Goal: Task Accomplishment & Management: Manage account settings

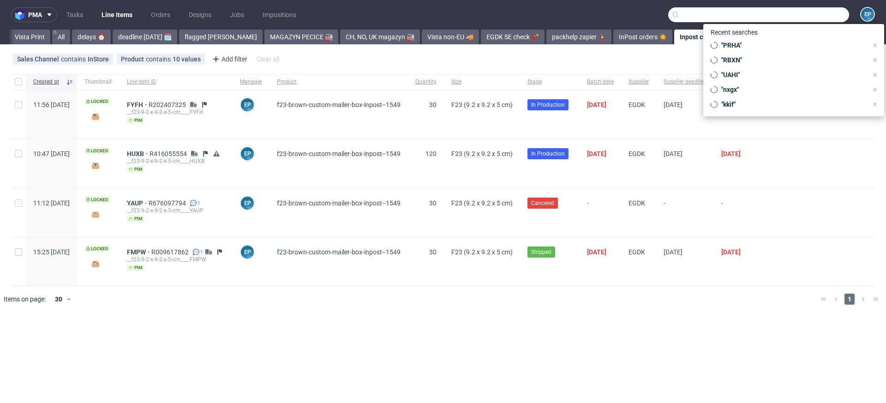
click at [807, 15] on input "text" at bounding box center [758, 14] width 181 height 15
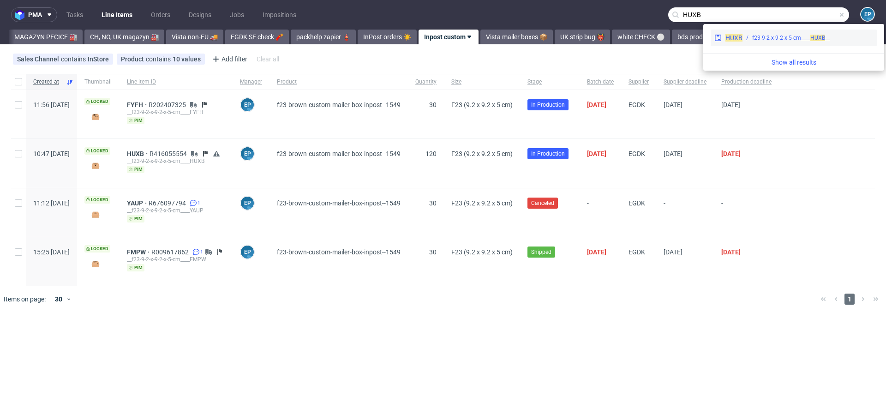
type input "HUXB"
click at [770, 39] on div "__f23-9-2-x-9-2-x-5-cm____ HUXB" at bounding box center [791, 38] width 78 height 8
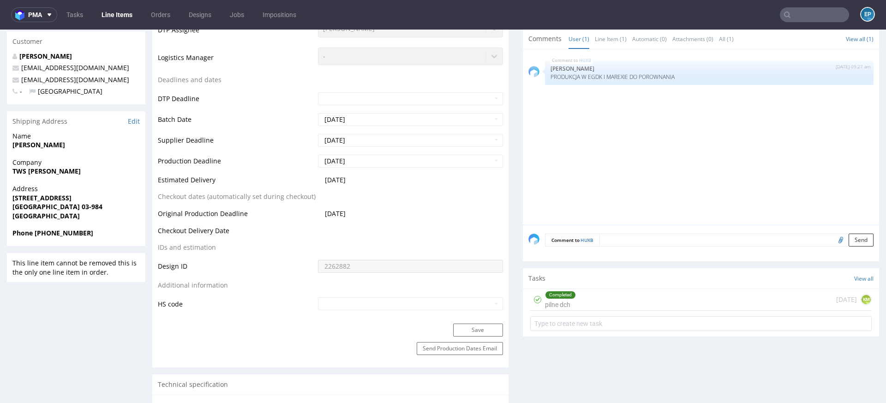
scroll to position [366, 0]
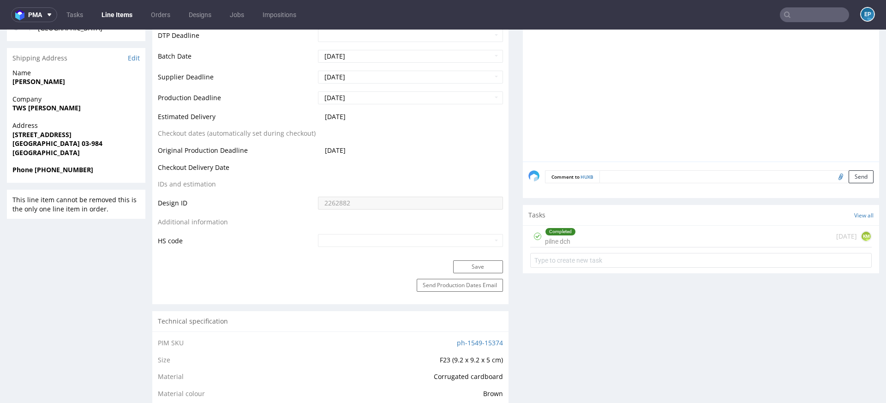
click at [121, 13] on link "Line Items" at bounding box center [117, 14] width 42 height 15
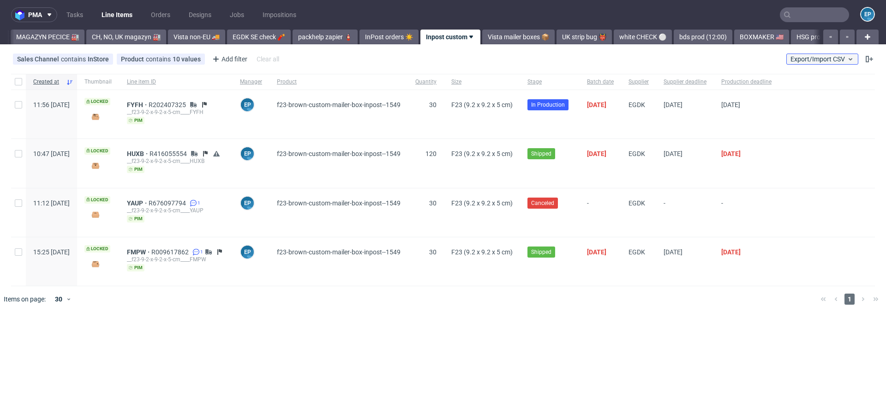
scroll to position [0, 256]
click at [838, 57] on span "Export/Import CSV" at bounding box center [823, 58] width 64 height 7
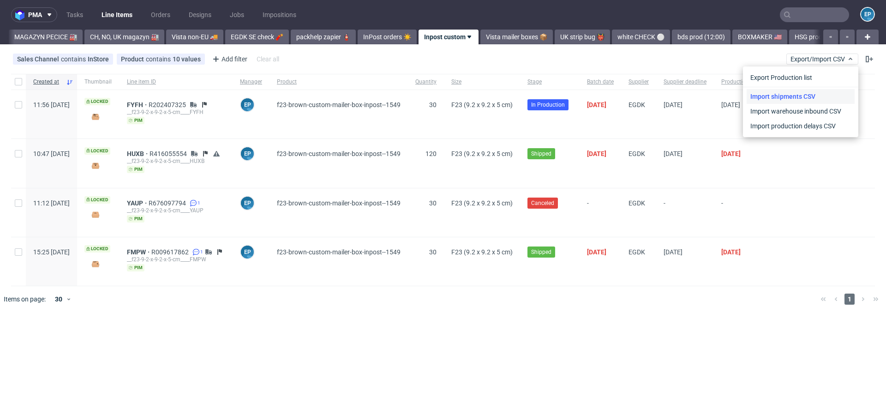
click at [807, 98] on link "Import shipments CSV" at bounding box center [801, 96] width 108 height 15
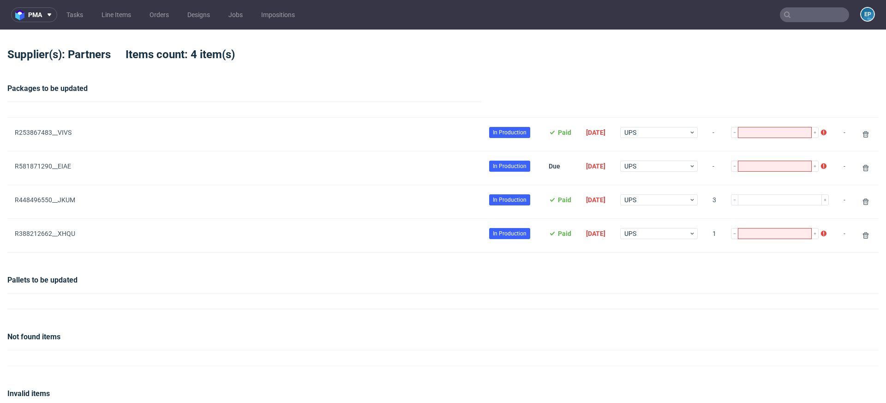
type input "1"
type input "3"
type input "2"
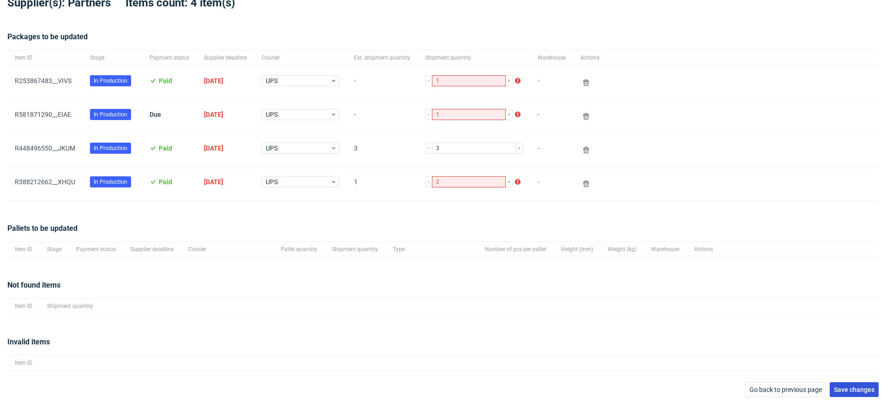
click at [852, 384] on button "Save changes" at bounding box center [854, 389] width 49 height 15
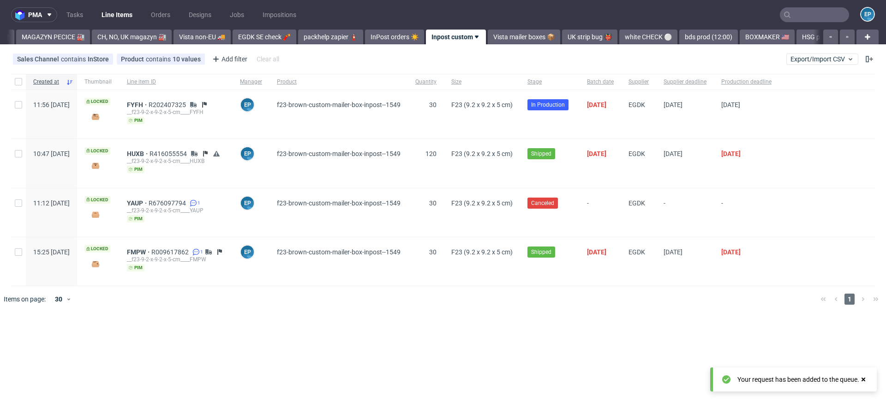
scroll to position [0, 256]
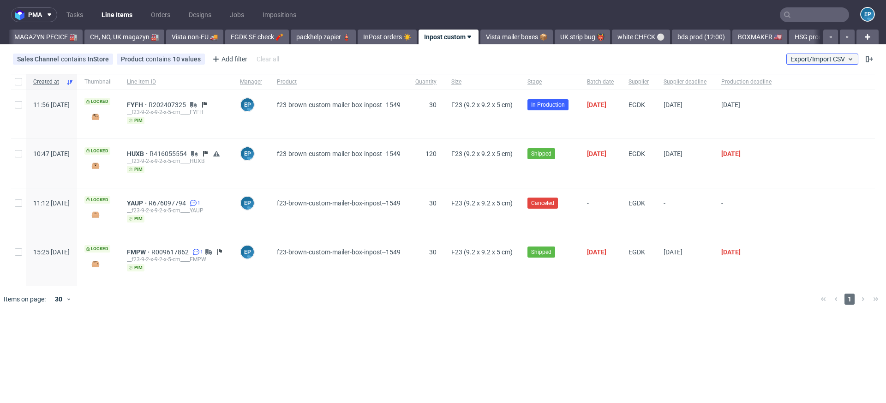
click at [810, 56] on span "Export/Import CSV" at bounding box center [823, 58] width 64 height 7
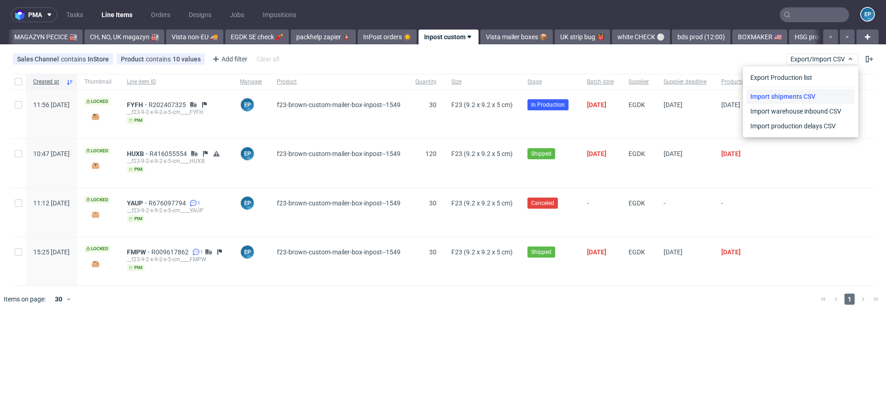
click at [783, 93] on link "Import shipments CSV" at bounding box center [801, 96] width 108 height 15
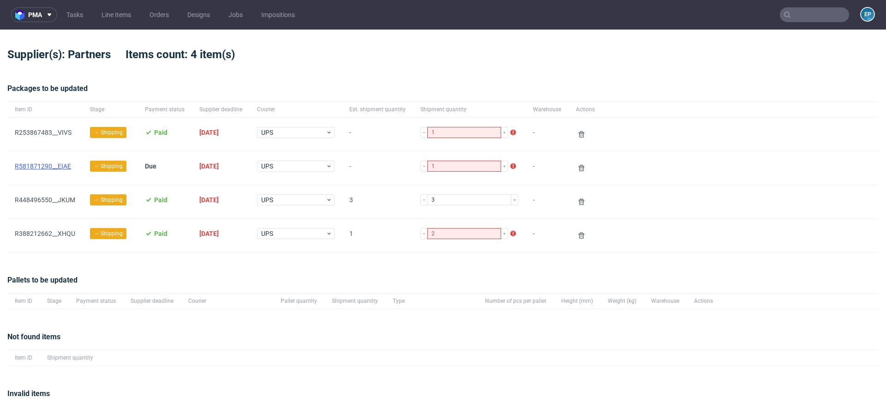
click at [48, 163] on link "R581871290__EIAE" at bounding box center [43, 165] width 56 height 7
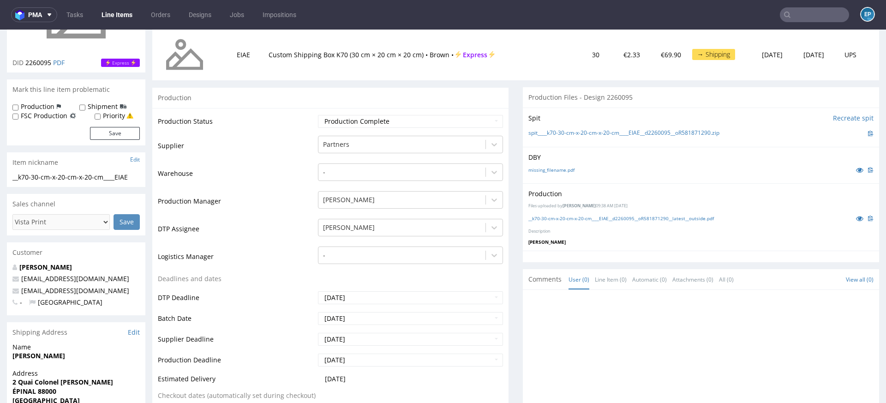
scroll to position [126, 0]
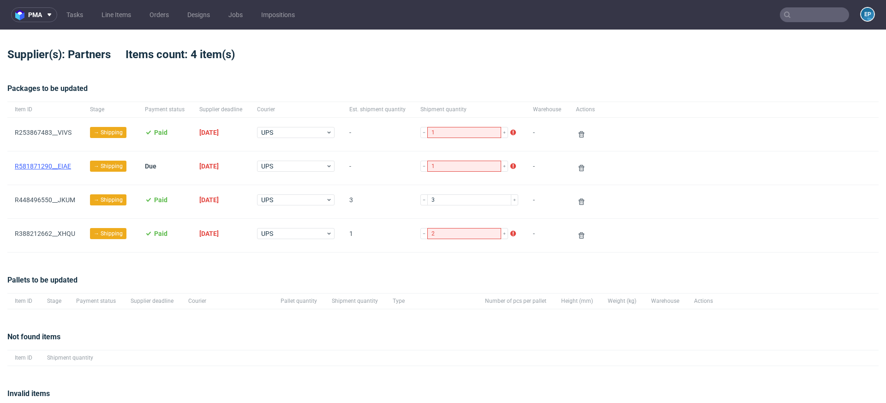
click at [38, 167] on link "R581871290__EIAE" at bounding box center [43, 165] width 56 height 7
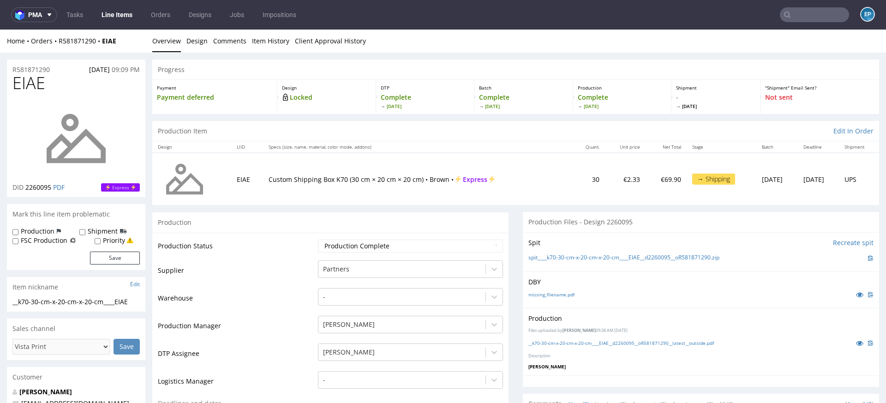
click at [129, 11] on link "Line Items" at bounding box center [117, 14] width 42 height 15
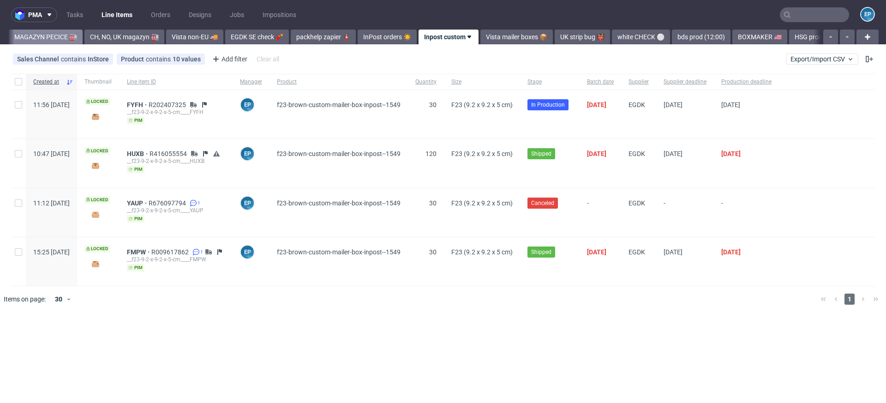
click at [27, 37] on link "MAGAZYN PECICE 🏭" at bounding box center [46, 37] width 74 height 15
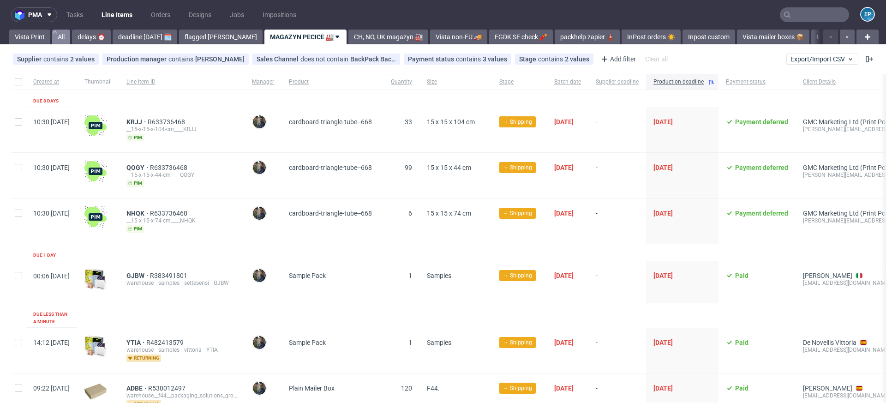
click at [54, 38] on link "All" at bounding box center [61, 37] width 18 height 15
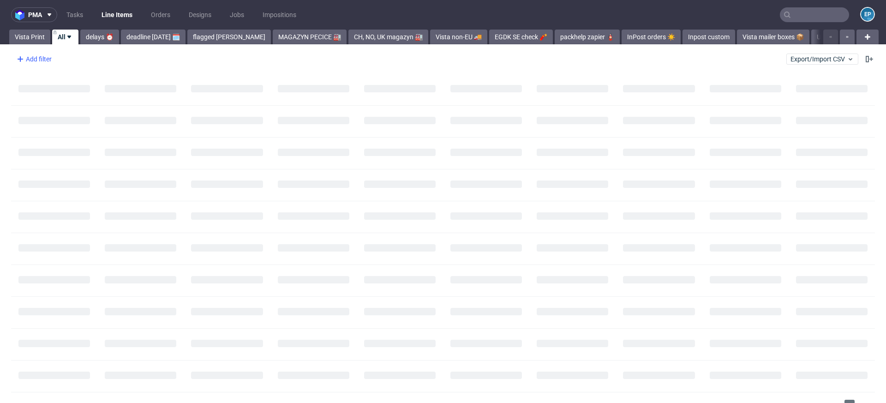
click at [29, 62] on div "Add filter" at bounding box center [33, 59] width 41 height 15
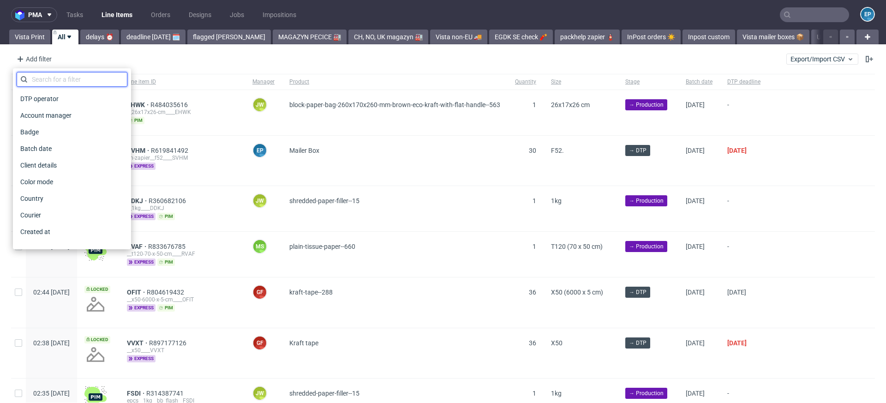
click at [56, 83] on input "text" at bounding box center [72, 79] width 111 height 15
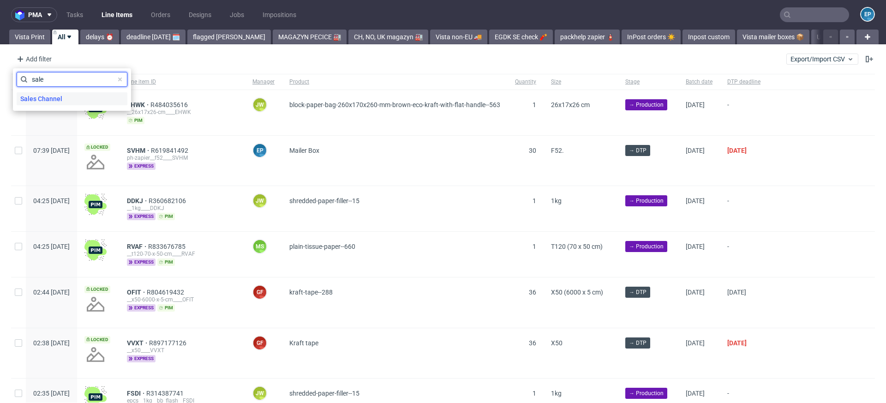
type input "sale"
click at [58, 96] on span "Sales Channel" at bounding box center [41, 98] width 49 height 13
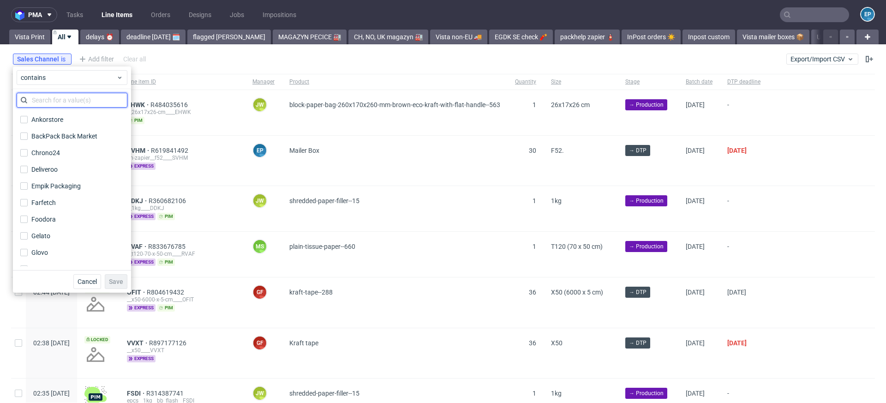
click at [58, 100] on input "text" at bounding box center [72, 100] width 111 height 15
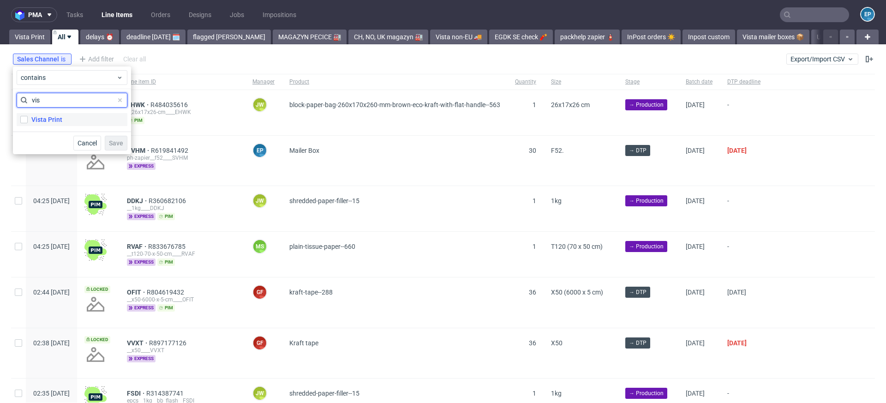
type input "vis"
click at [60, 115] on div "Vista Print" at bounding box center [46, 119] width 31 height 9
click at [28, 116] on input "Vista Print" at bounding box center [23, 119] width 7 height 7
checkbox input "true"
click at [111, 140] on span "Save" at bounding box center [116, 143] width 14 height 6
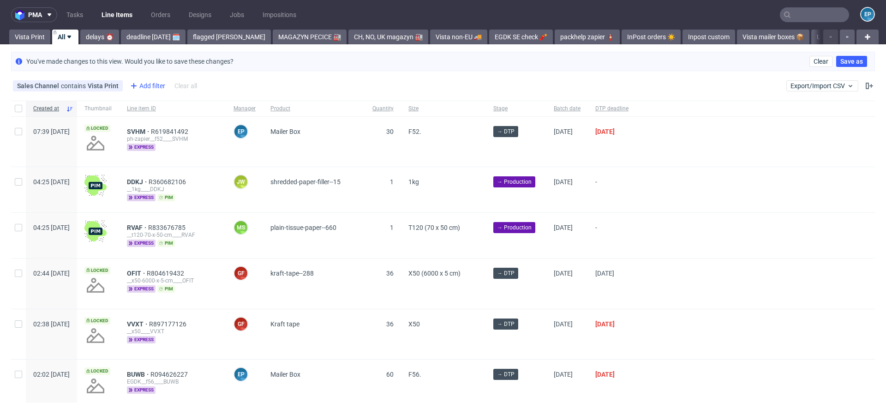
click at [150, 83] on div "Add filter" at bounding box center [146, 85] width 41 height 15
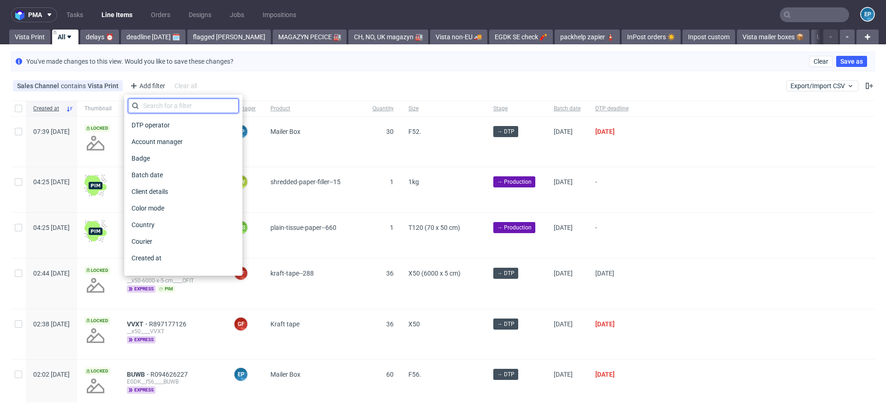
click at [153, 99] on input "text" at bounding box center [183, 105] width 111 height 15
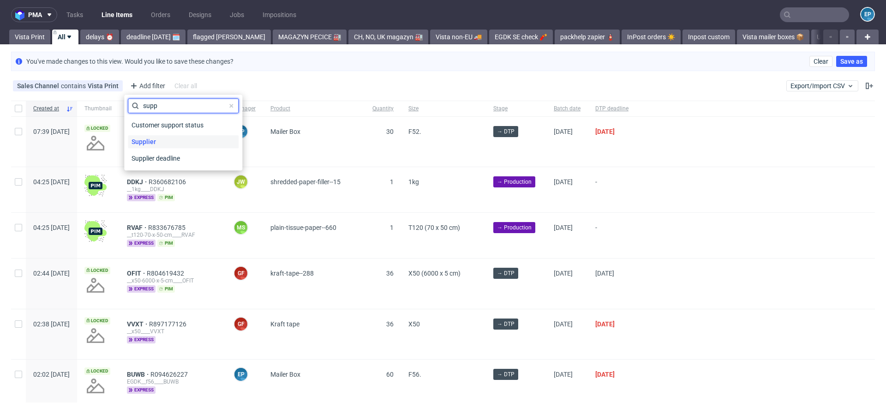
type input "supp"
click at [138, 144] on span "Supplier" at bounding box center [144, 141] width 32 height 13
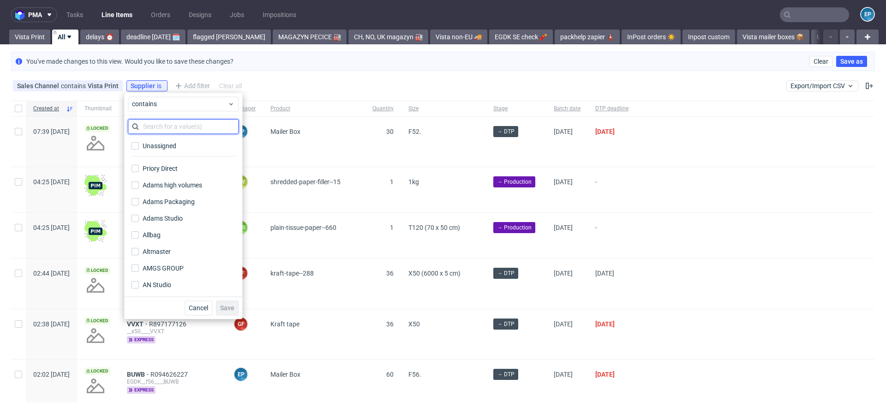
click at [152, 126] on input "text" at bounding box center [183, 126] width 111 height 15
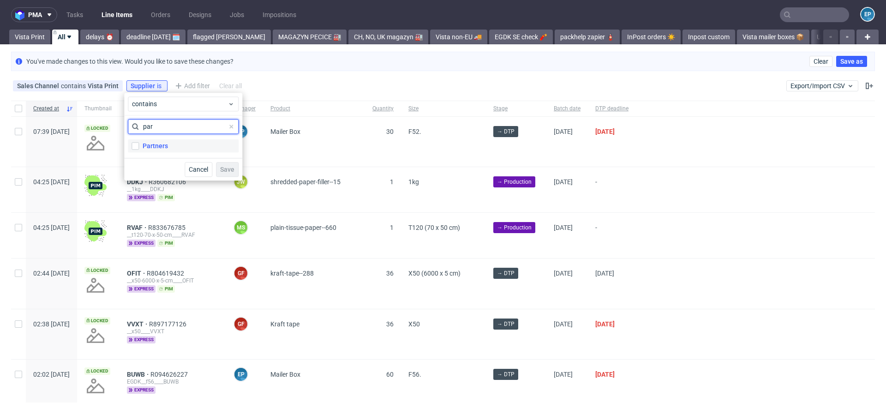
type input "par"
click at [151, 142] on div "Partners" at bounding box center [155, 145] width 25 height 9
click at [139, 142] on input "Partners" at bounding box center [135, 145] width 7 height 7
checkbox input "true"
click at [236, 173] on button "Save" at bounding box center [227, 169] width 23 height 15
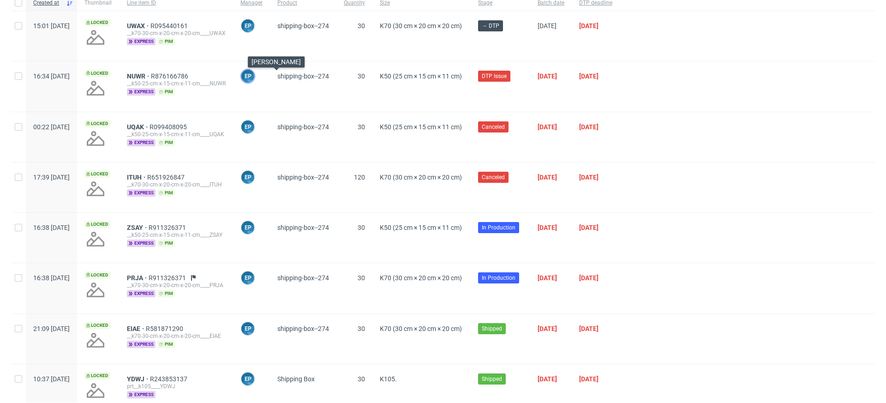
scroll to position [106, 0]
click at [149, 223] on span "ZSAY" at bounding box center [138, 226] width 22 height 7
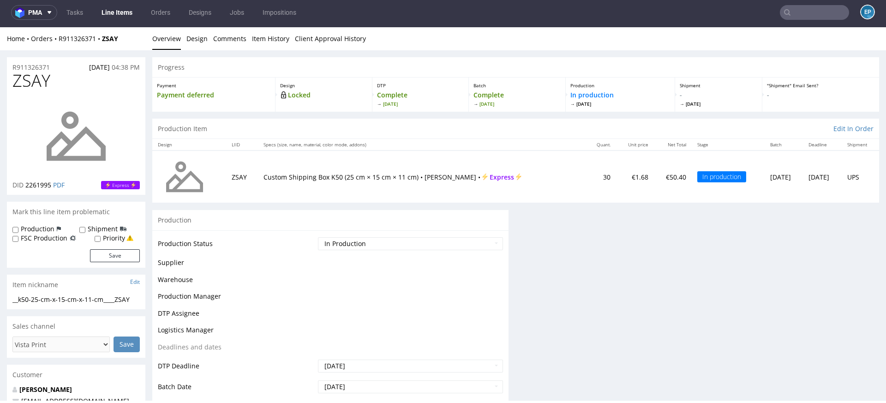
scroll to position [2, 0]
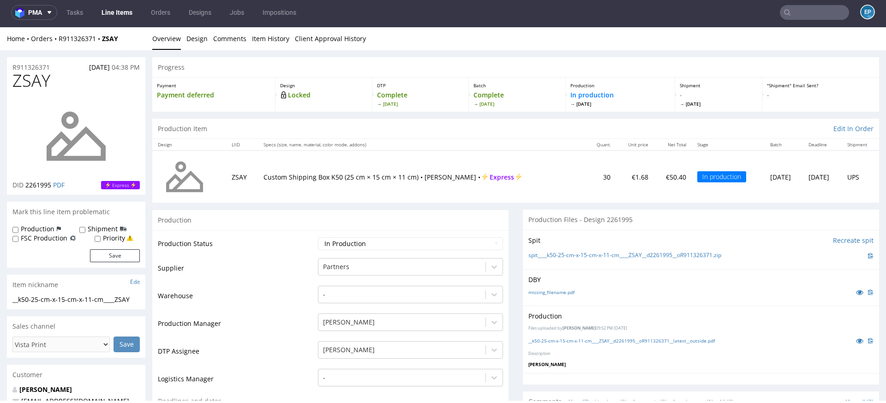
click at [85, 228] on div "Shipment" at bounding box center [102, 228] width 47 height 9
click at [79, 229] on input "Shipment" at bounding box center [82, 229] width 6 height 7
checkbox input "true"
click at [110, 262] on button "Save" at bounding box center [115, 255] width 50 height 13
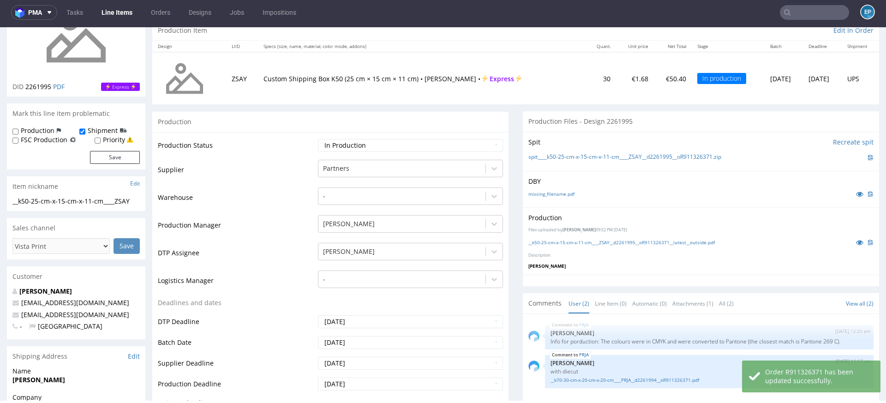
scroll to position [101, 0]
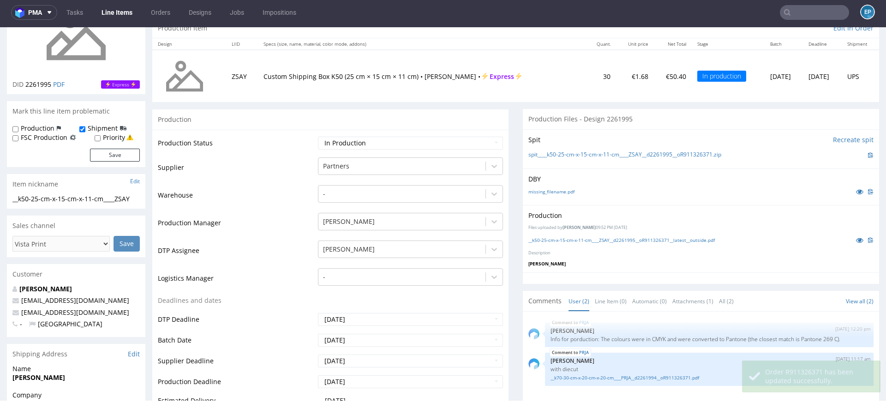
click at [116, 10] on link "Line Items" at bounding box center [117, 12] width 42 height 15
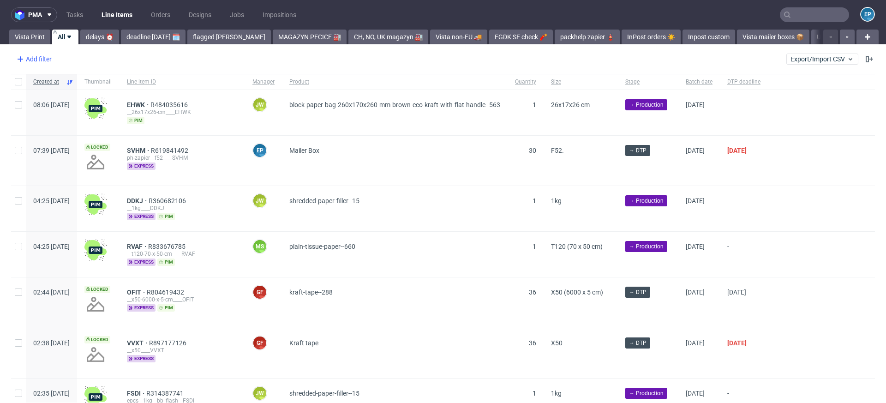
click at [40, 61] on div "Add filter" at bounding box center [33, 59] width 41 height 15
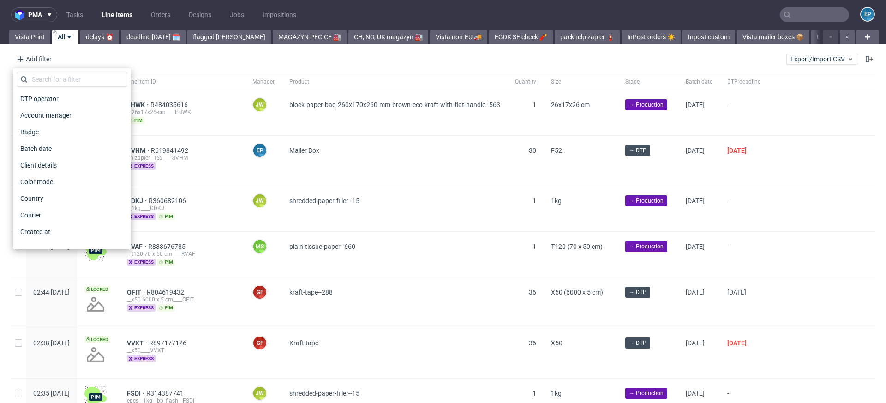
click at [57, 91] on div "DTP operator" at bounding box center [72, 98] width 111 height 17
click at [55, 78] on input "text" at bounding box center [72, 79] width 111 height 15
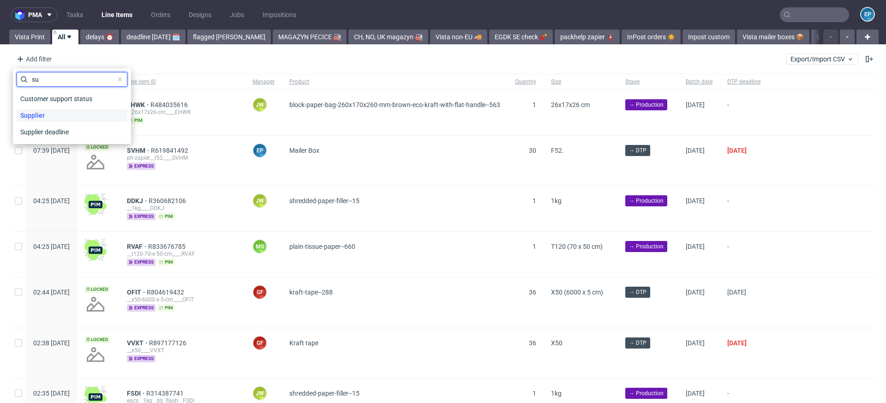
type input "su"
click at [52, 112] on div "Supplier" at bounding box center [72, 115] width 111 height 13
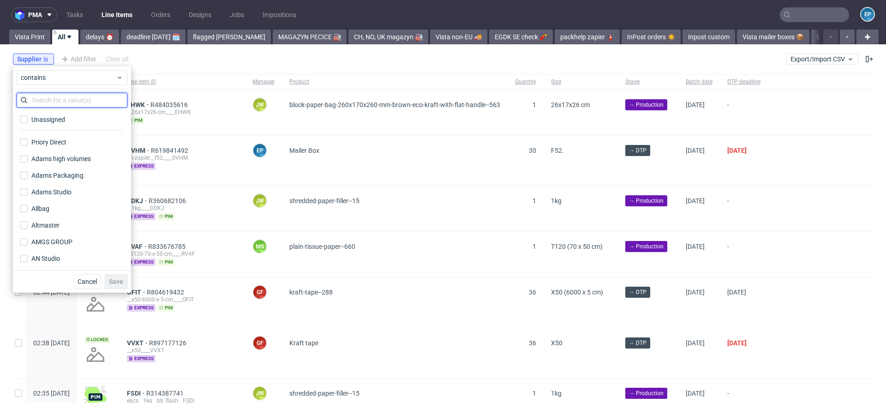
click at [82, 102] on input "text" at bounding box center [72, 100] width 111 height 15
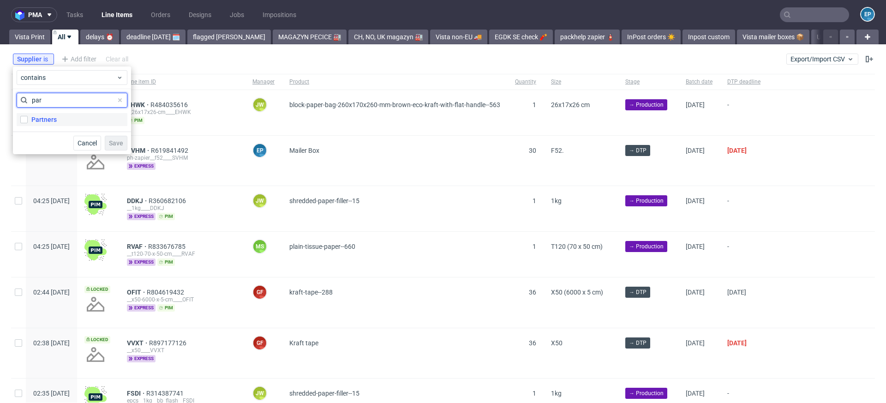
type input "par"
click at [76, 117] on label "Partners" at bounding box center [72, 119] width 111 height 13
click at [28, 117] on input "Partners" at bounding box center [23, 119] width 7 height 7
checkbox input "true"
click at [121, 141] on span "Save" at bounding box center [116, 143] width 14 height 6
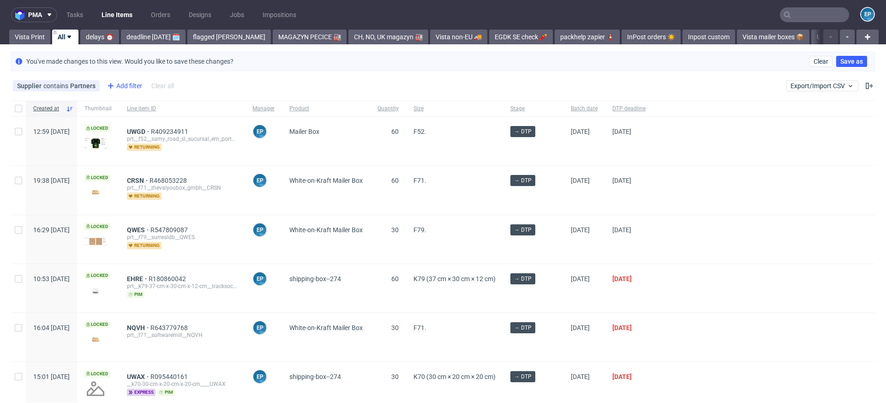
click at [118, 80] on div "Add filter" at bounding box center [123, 85] width 41 height 15
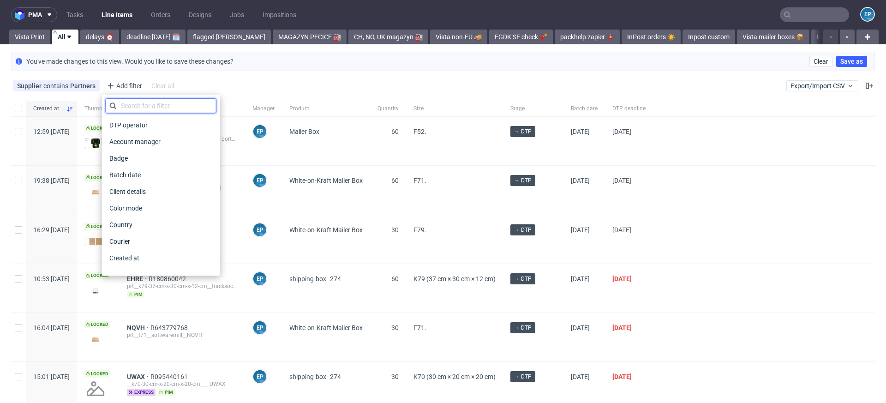
click at [127, 102] on input "text" at bounding box center [161, 105] width 111 height 15
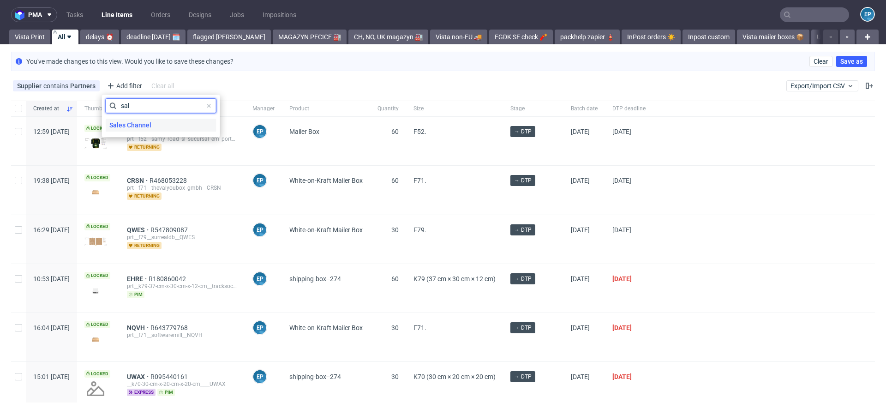
type input "sal"
click at [132, 125] on span "Sales Channel" at bounding box center [130, 125] width 49 height 13
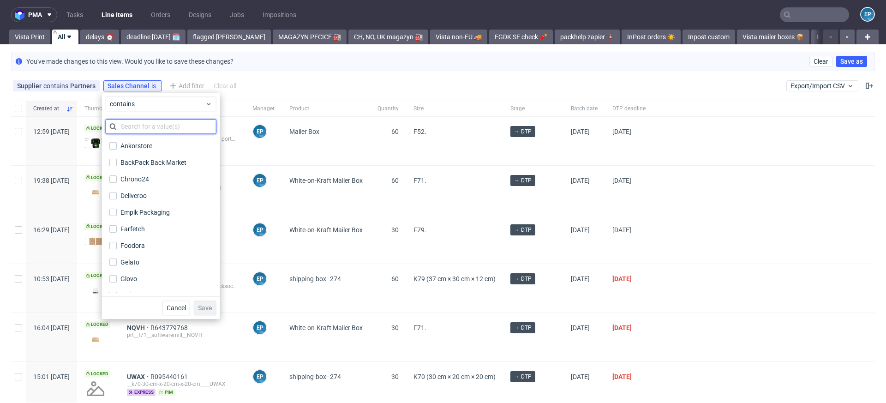
click at [132, 125] on input "text" at bounding box center [161, 126] width 111 height 15
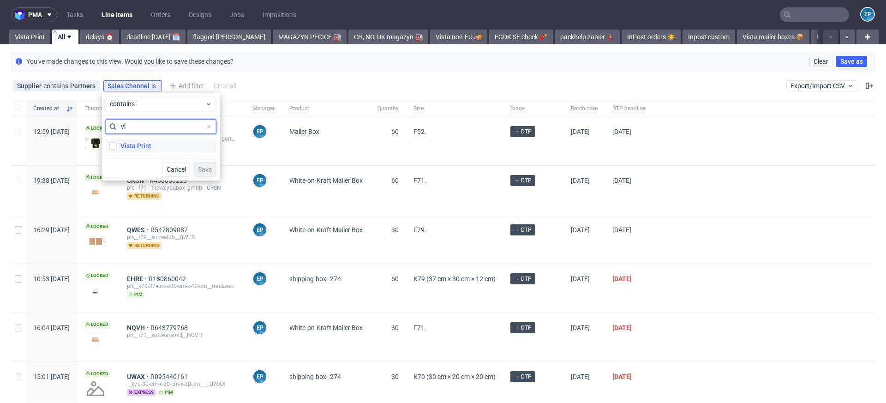
type input "vi"
click at [132, 148] on div "Vista Print" at bounding box center [135, 145] width 31 height 9
click at [117, 148] on input "Vista Print" at bounding box center [112, 145] width 7 height 7
checkbox input "true"
click at [206, 166] on span "Save" at bounding box center [205, 169] width 14 height 6
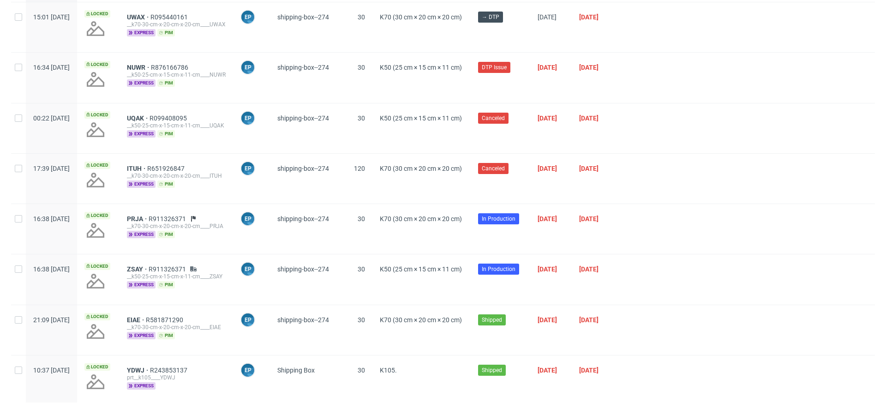
scroll to position [218, 0]
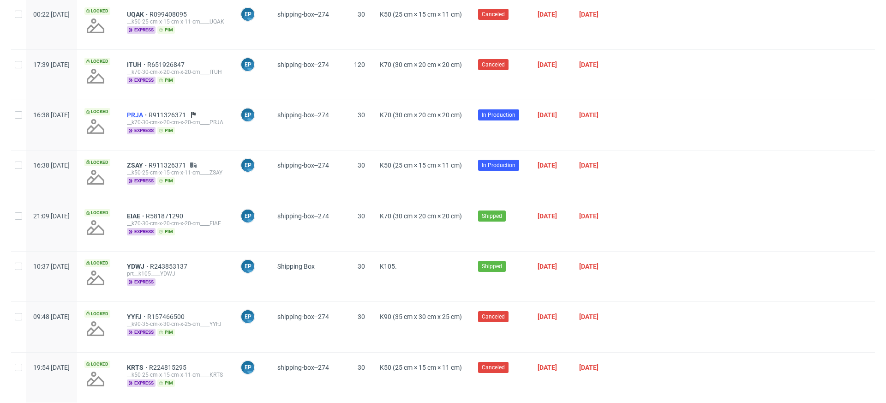
click at [149, 113] on span "PRJA" at bounding box center [138, 114] width 22 height 7
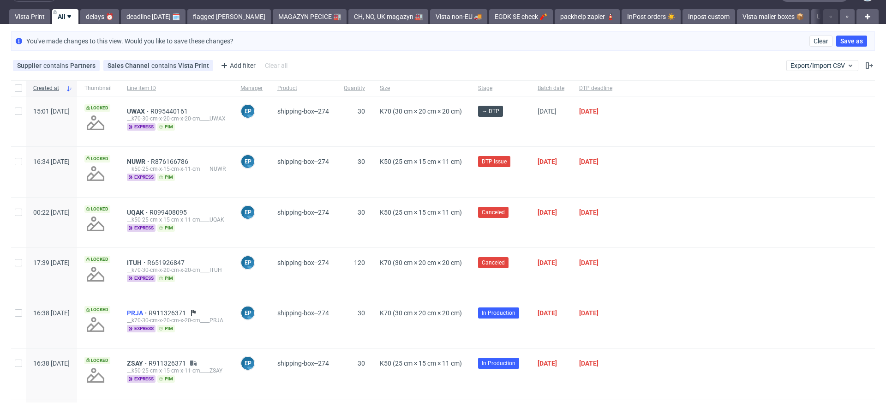
scroll to position [0, 0]
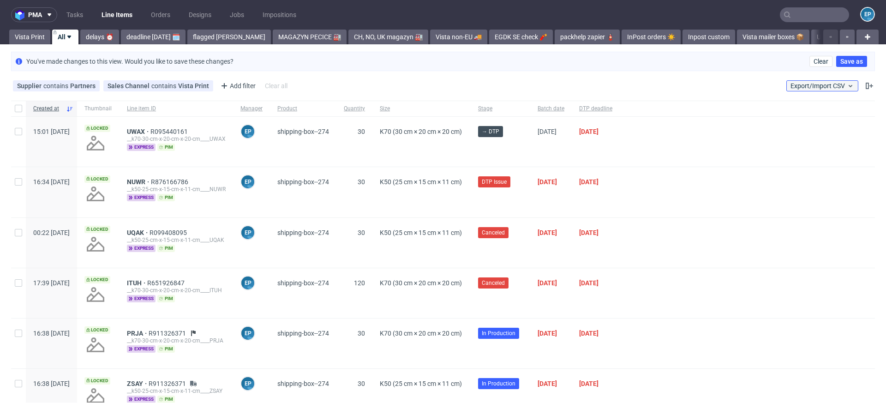
click at [791, 87] on span "Export/Import CSV" at bounding box center [823, 85] width 64 height 7
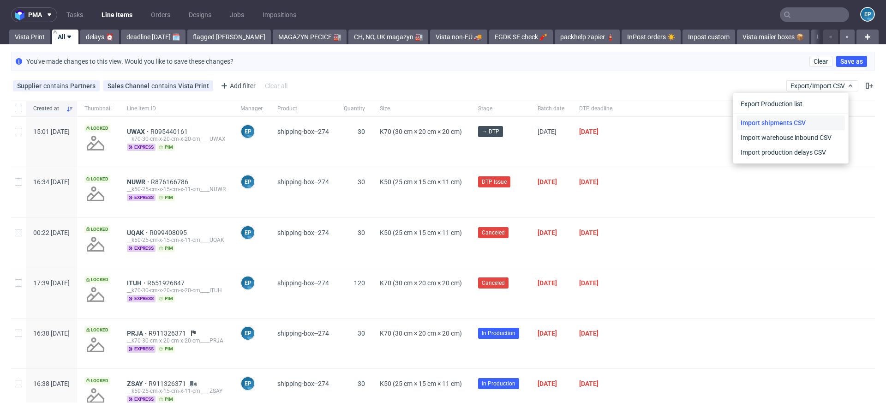
click at [780, 120] on link "Import shipments CSV" at bounding box center [791, 122] width 108 height 15
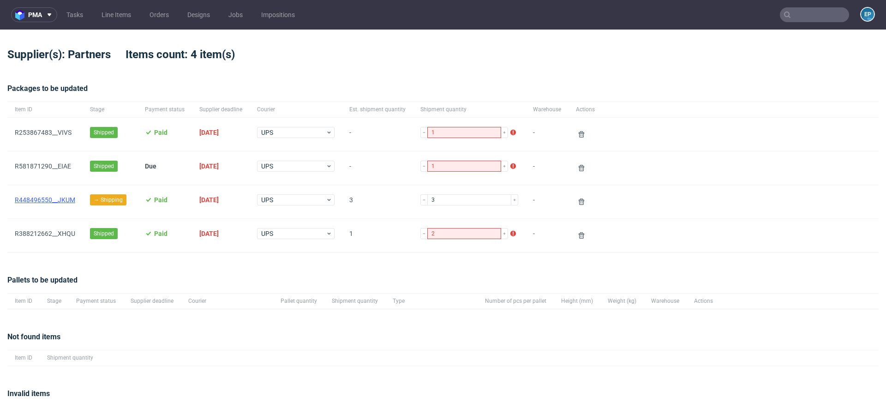
click at [42, 199] on link "R448496550__JKUM" at bounding box center [45, 199] width 60 height 7
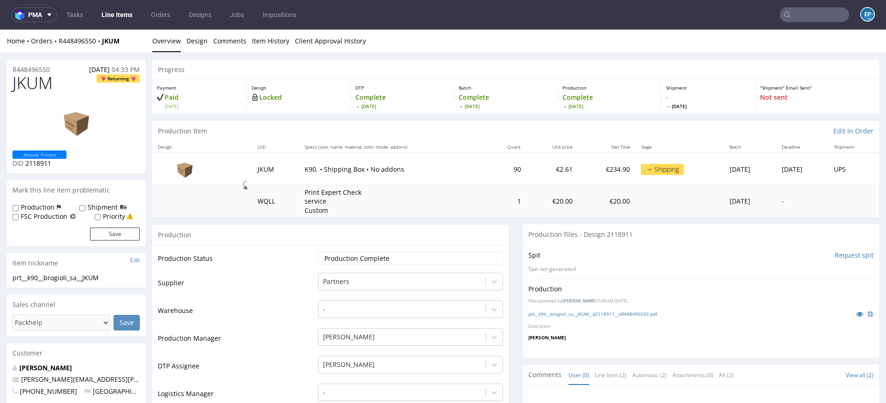
click at [804, 11] on input "text" at bounding box center [814, 14] width 69 height 15
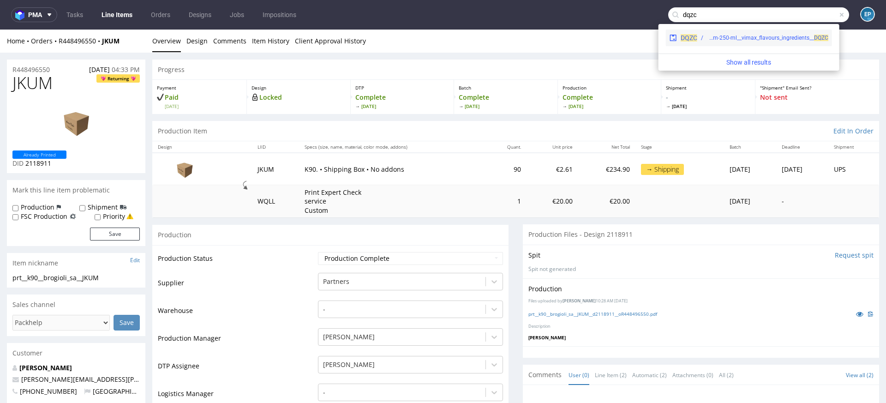
type input "dqzc"
click at [724, 41] on div "lbps__11-cm-x-17-cm-x-8-cm-250-ml__vimax_flavours_ingredients__ DQZC" at bounding box center [767, 38] width 121 height 8
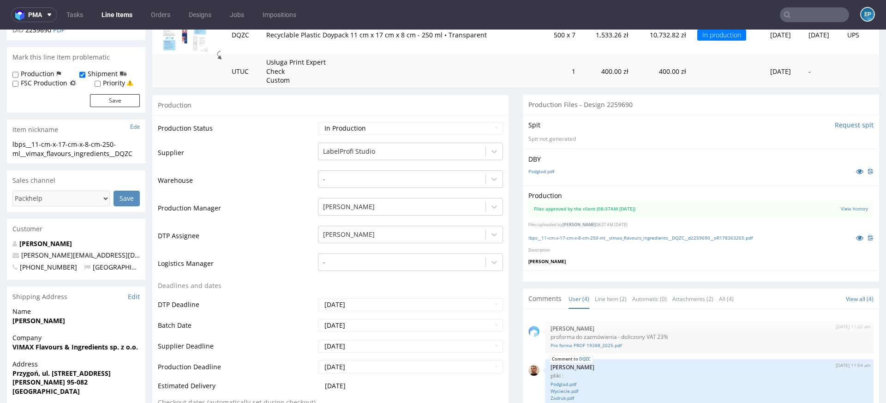
scroll to position [164, 0]
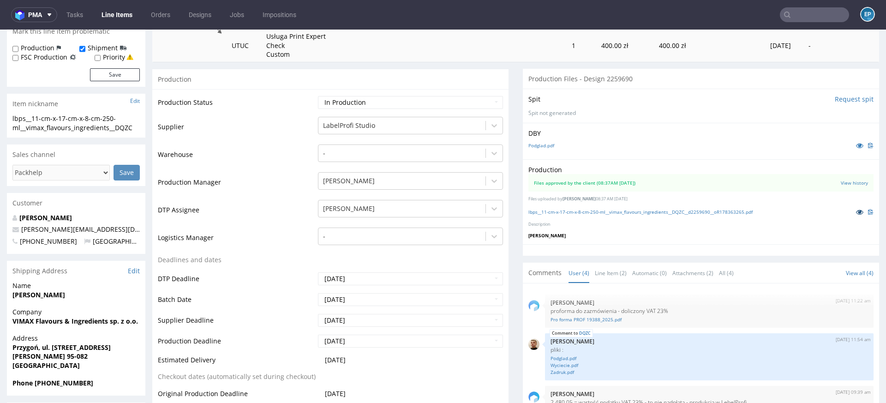
click at [856, 211] on icon at bounding box center [859, 212] width 7 height 6
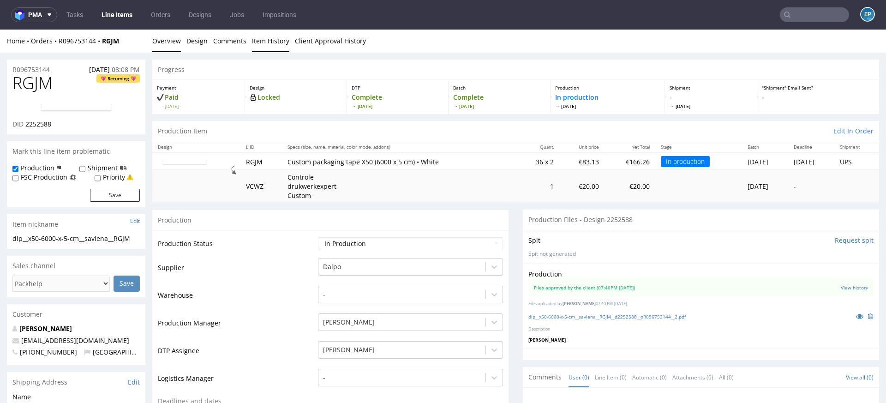
click at [264, 42] on link "Item History" at bounding box center [270, 41] width 37 height 23
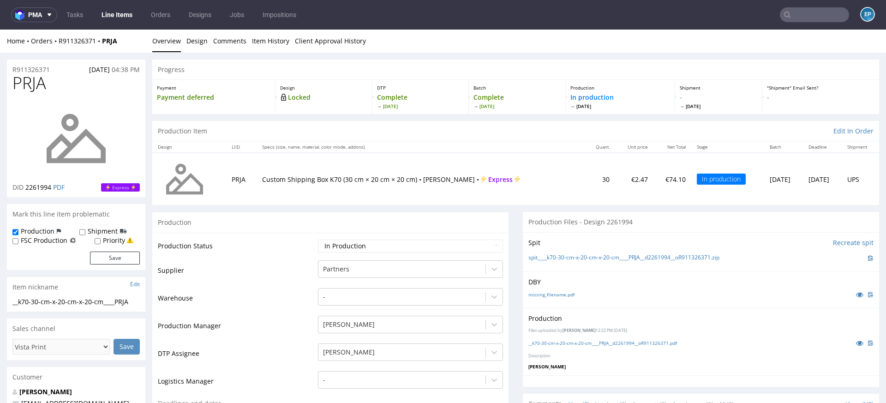
click at [84, 228] on div "Shipment" at bounding box center [102, 231] width 47 height 9
click at [78, 231] on div "Production Shipment FSC Production Priority" at bounding box center [75, 236] width 127 height 18
click at [79, 232] on input "Shipment" at bounding box center [82, 231] width 6 height 7
checkbox input "true"
click at [116, 258] on button "Save" at bounding box center [115, 258] width 50 height 13
